Goal: Information Seeking & Learning: Learn about a topic

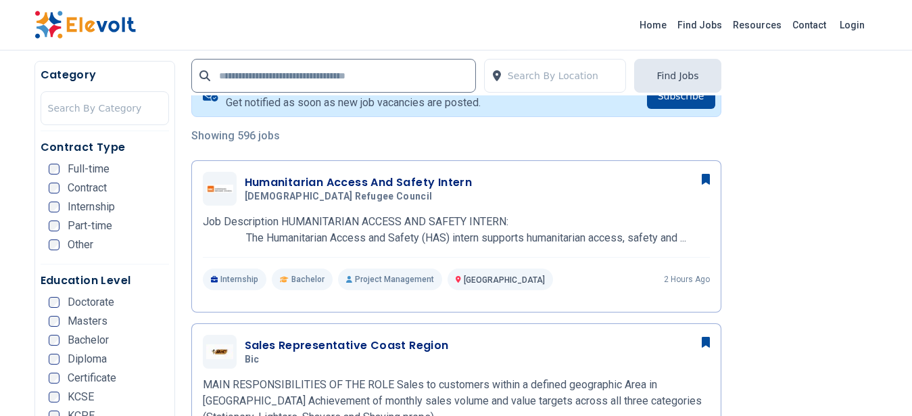
scroll to position [342, 0]
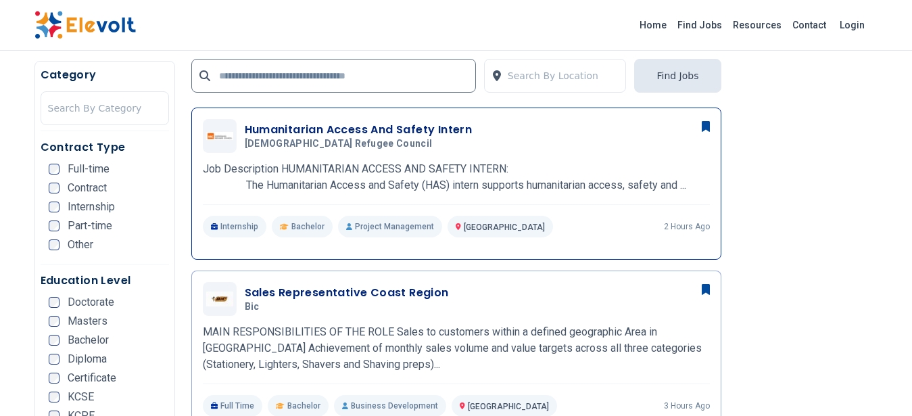
click at [402, 159] on div "Humanitarian Access And Safety Intern Norwegian Refugee Council 08/11/2025 09/1…" at bounding box center [456, 178] width 507 height 118
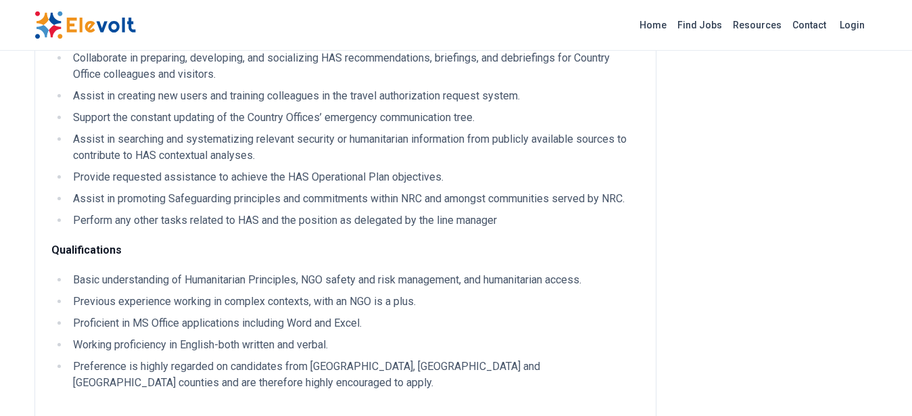
scroll to position [684, 0]
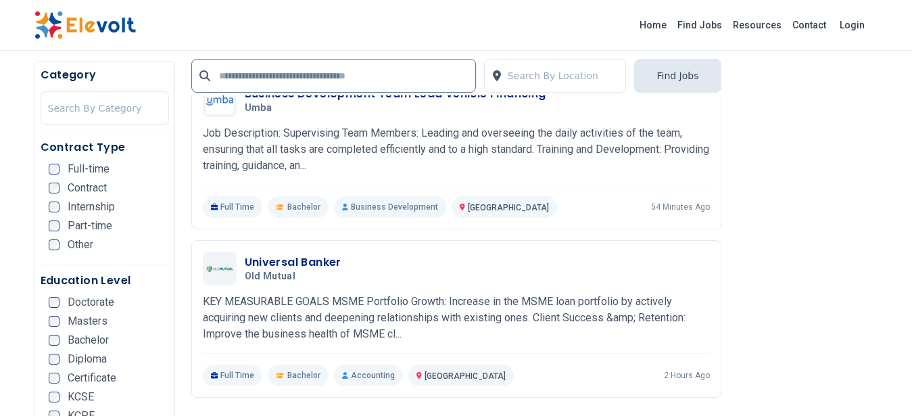
scroll to position [2712, 0]
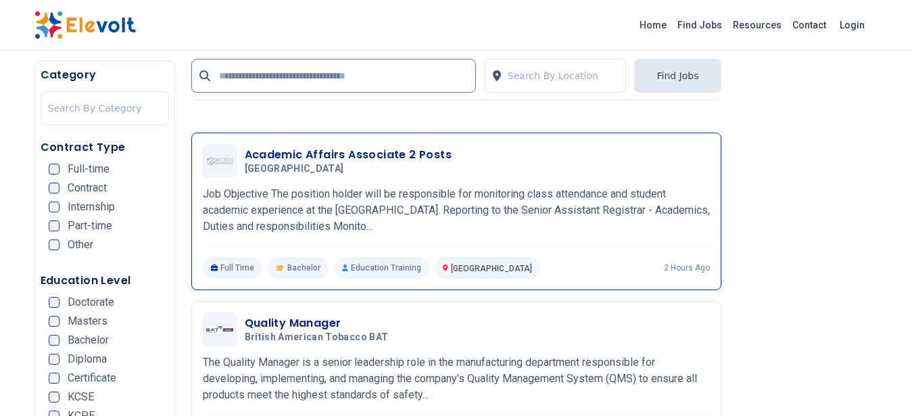
click at [508, 213] on p "Job Objective The position holder will be responsible for monitoring class atte…" at bounding box center [456, 210] width 507 height 49
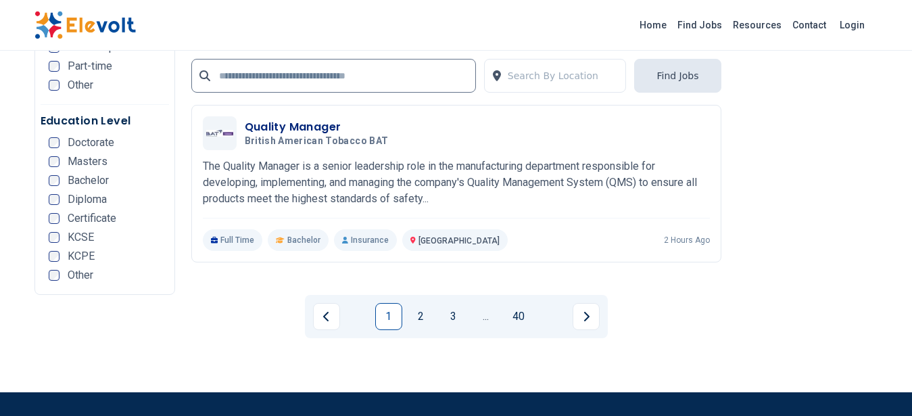
scroll to position [2918, 0]
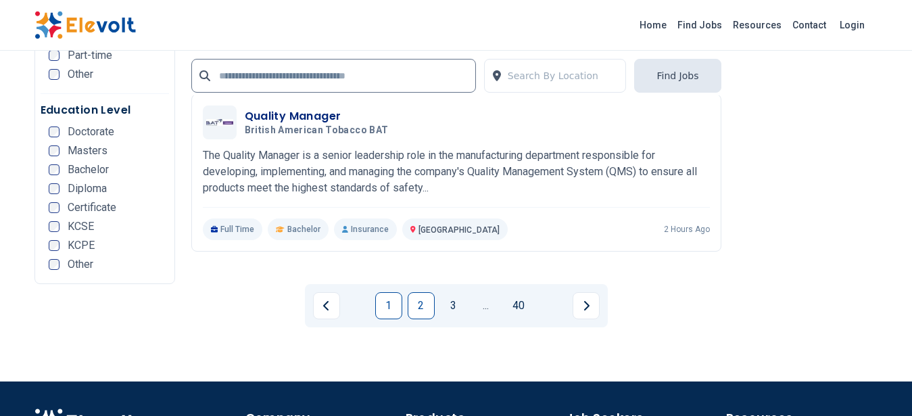
click at [420, 310] on link "2" at bounding box center [421, 305] width 27 height 27
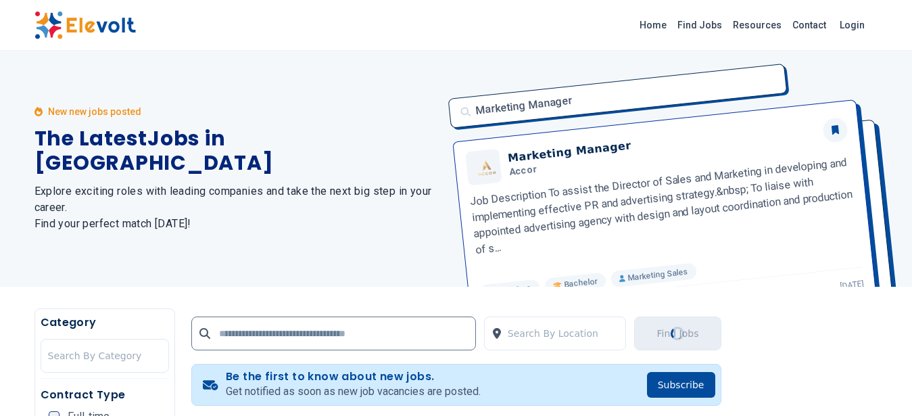
scroll to position [0, 0]
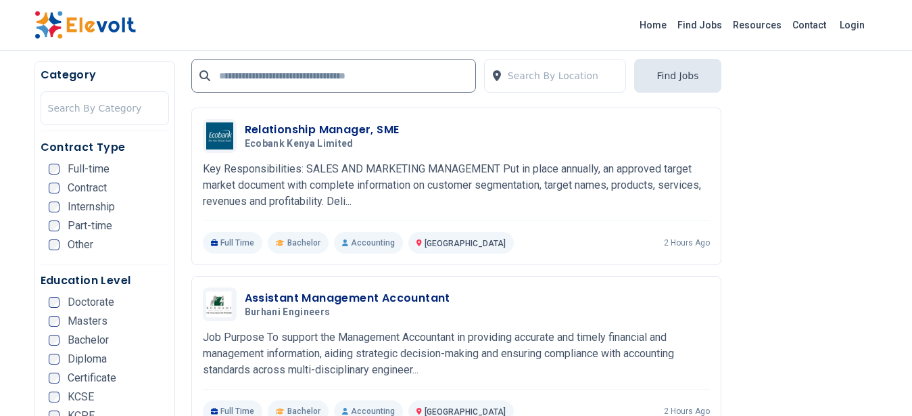
scroll to position [640, 0]
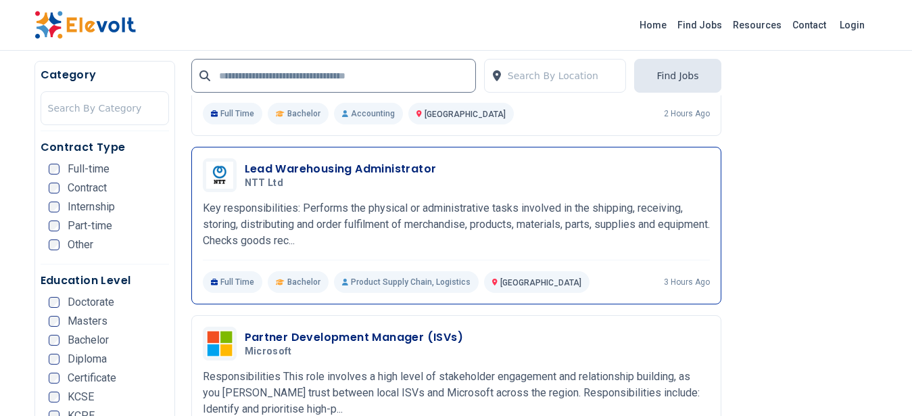
click at [426, 186] on h5 "NTT Ltd" at bounding box center [338, 183] width 187 height 12
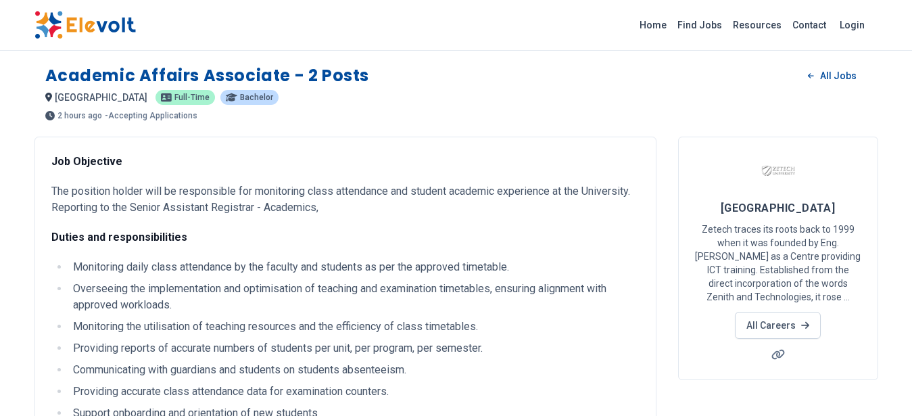
scroll to position [342, 0]
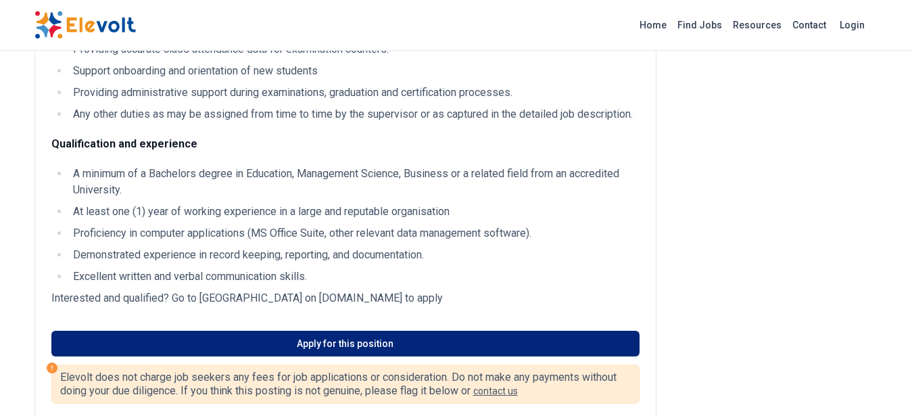
click at [350, 356] on link "Apply for this position" at bounding box center [345, 344] width 588 height 26
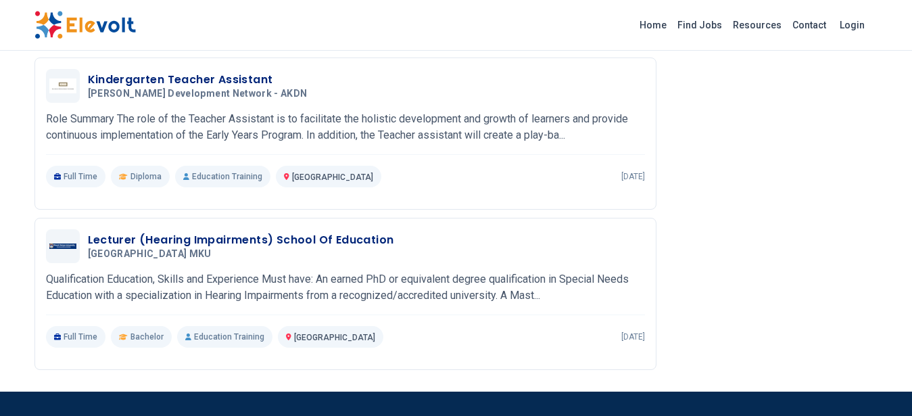
scroll to position [1339, 0]
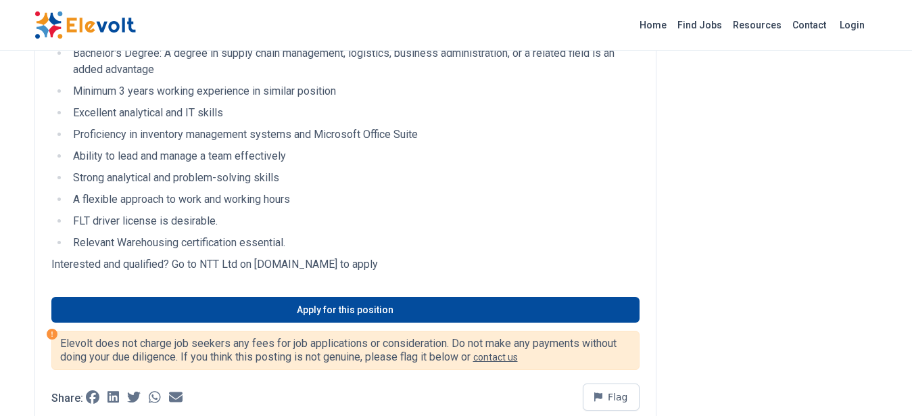
scroll to position [684, 0]
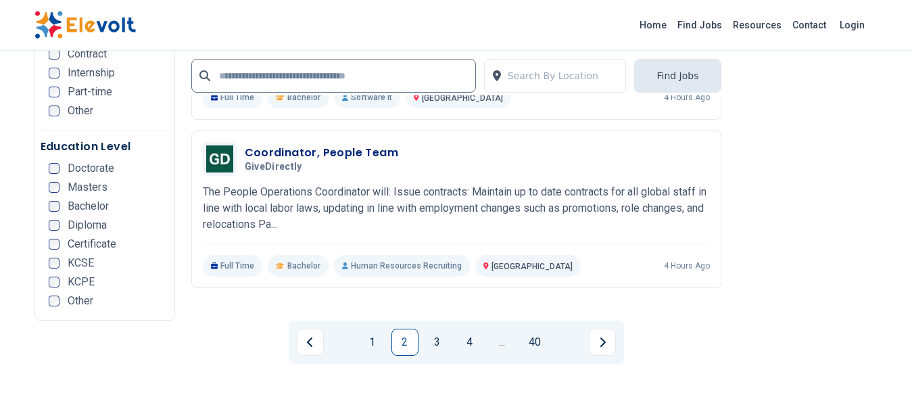
scroll to position [2747, 0]
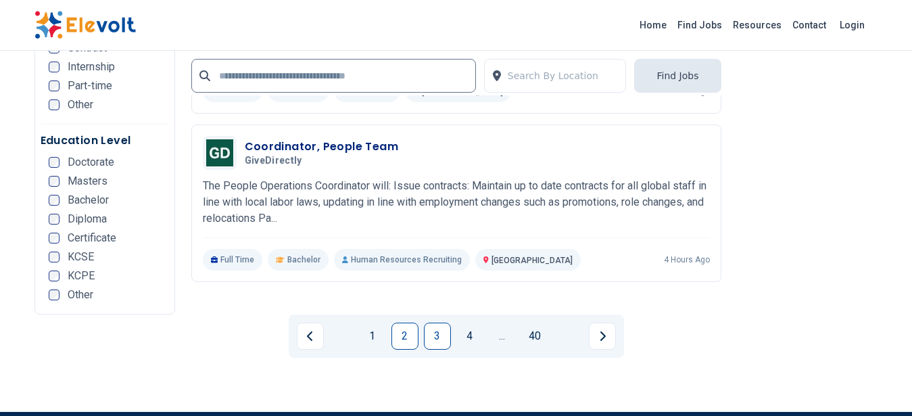
click at [432, 343] on link "3" at bounding box center [437, 335] width 27 height 27
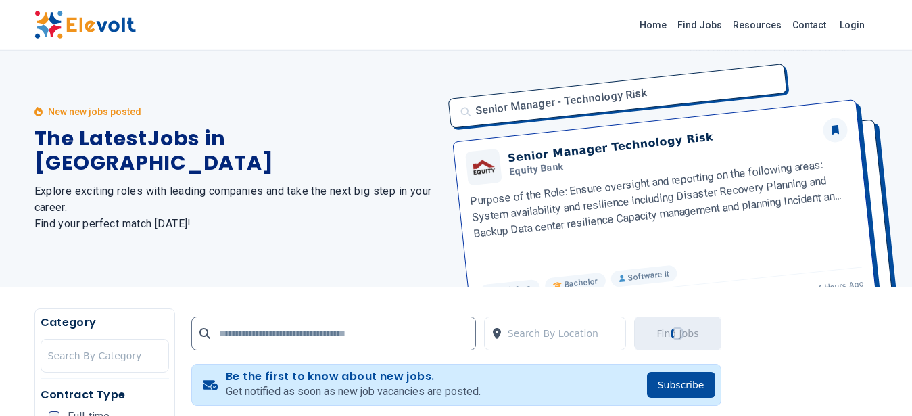
scroll to position [0, 0]
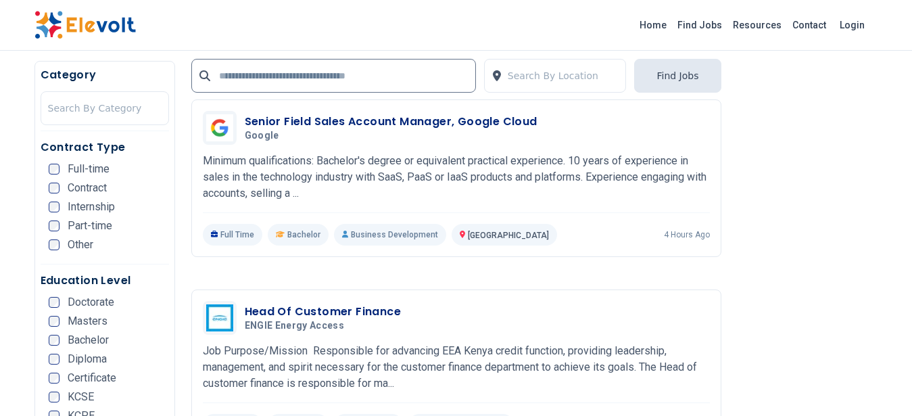
scroll to position [2722, 0]
